Goal: Register for event/course

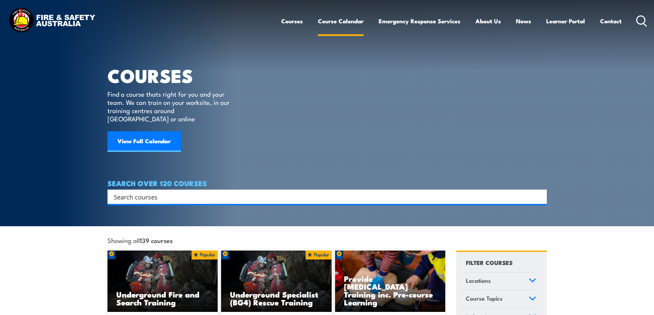
click at [332, 24] on link "Course Calendar" at bounding box center [341, 21] width 46 height 18
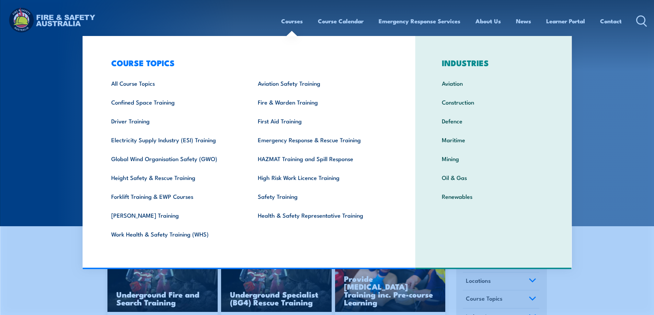
click at [291, 21] on link "Courses" at bounding box center [292, 21] width 22 height 18
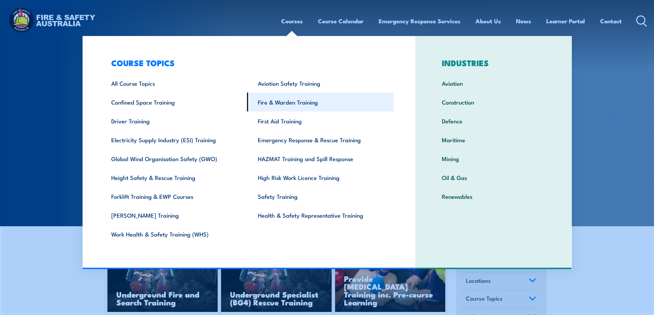
click at [276, 105] on link "Fire & Warden Training" at bounding box center [320, 102] width 147 height 19
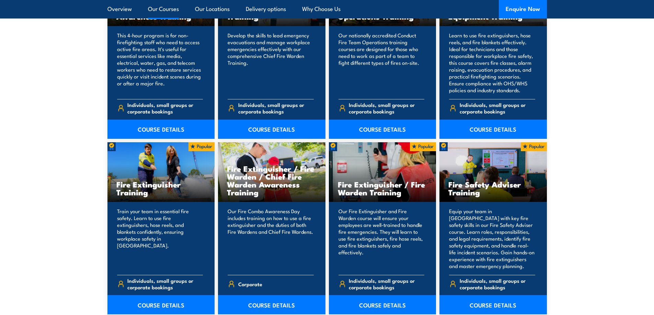
scroll to position [668, 0]
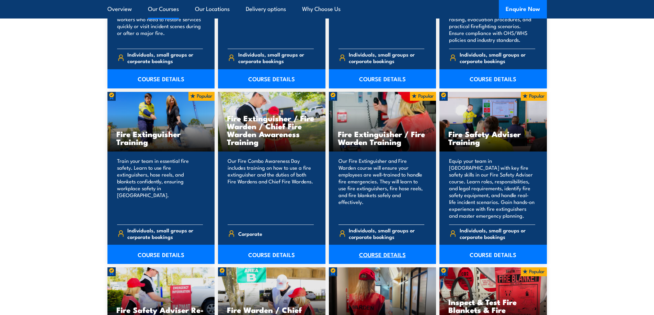
click at [376, 255] on link "COURSE DETAILS" at bounding box center [382, 254] width 107 height 19
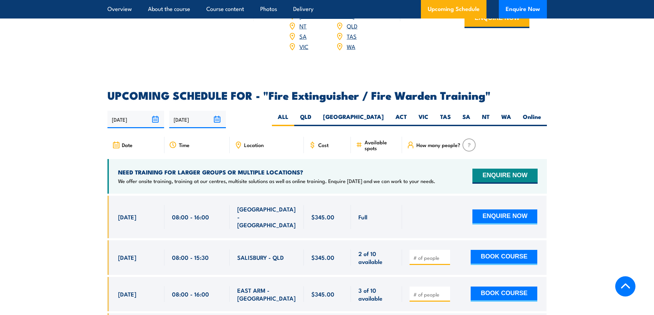
scroll to position [1051, 0]
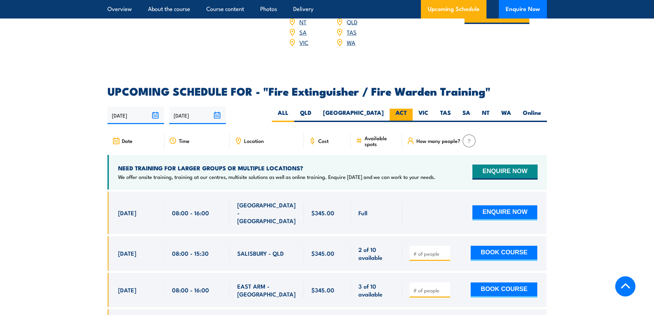
click at [403, 109] on label "ACT" at bounding box center [400, 115] width 23 height 13
click at [407, 109] on input "ACT" at bounding box center [409, 111] width 4 height 4
radio input "true"
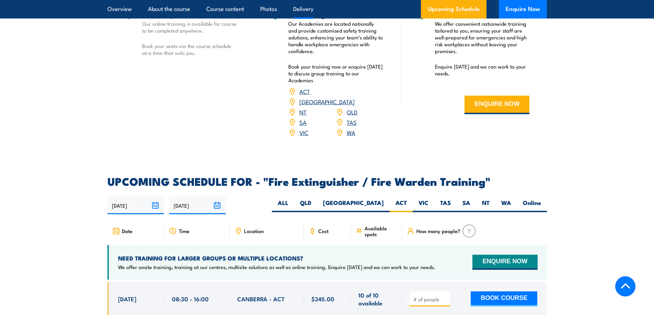
scroll to position [1029, 0]
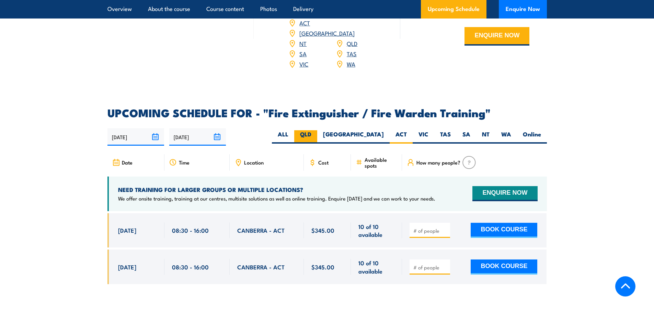
click at [317, 130] on label "QLD" at bounding box center [305, 136] width 23 height 13
click at [316, 130] on input "QLD" at bounding box center [313, 132] width 4 height 4
radio input "true"
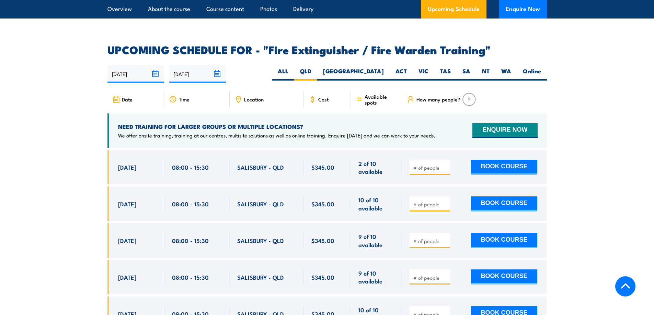
scroll to position [1058, 0]
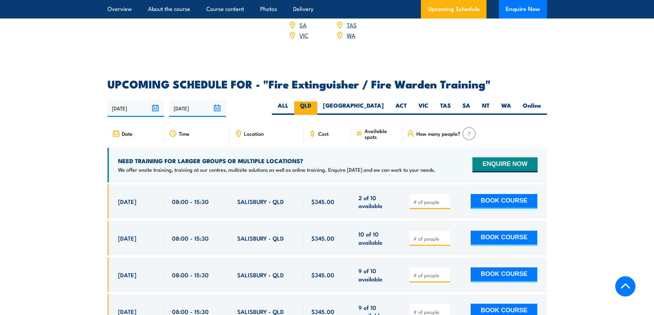
click at [317, 102] on label "QLD" at bounding box center [305, 108] width 23 height 13
click at [316, 102] on input "QLD" at bounding box center [313, 104] width 4 height 4
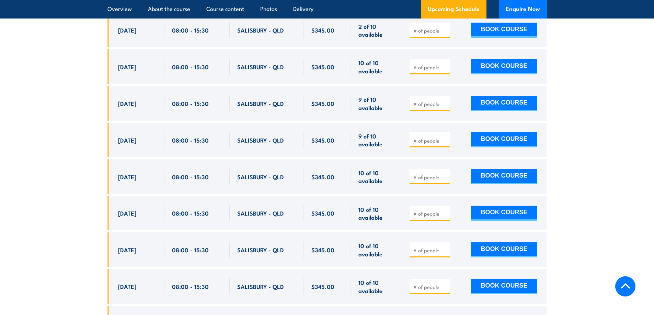
scroll to position [1127, 0]
